Goal: Transaction & Acquisition: Purchase product/service

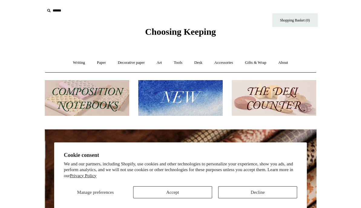
scroll to position [0, 544]
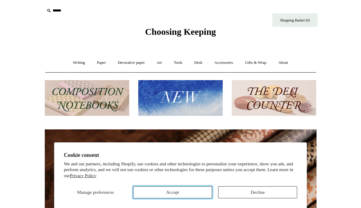
click at [160, 191] on button "Accept" at bounding box center [172, 193] width 79 height 12
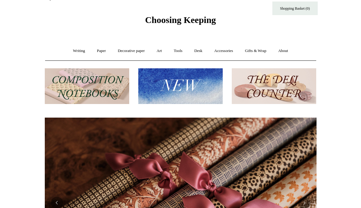
scroll to position [17, 0]
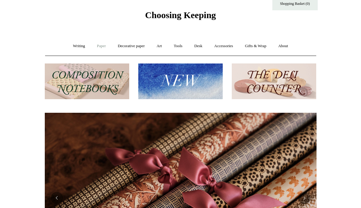
click at [100, 48] on link "Paper +" at bounding box center [102, 46] width 20 height 16
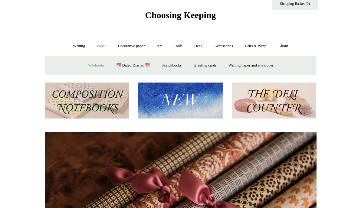
click at [89, 65] on link "Notebooks +" at bounding box center [96, 66] width 28 height 16
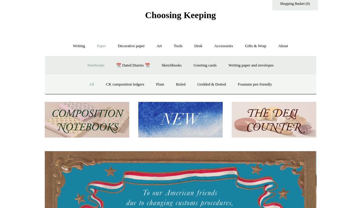
scroll to position [0, 0]
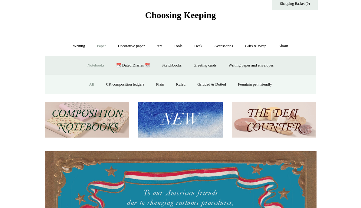
click at [85, 86] on link "All" at bounding box center [92, 85] width 16 height 16
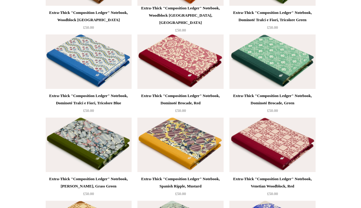
scroll to position [3877, 0]
